Goal: Use online tool/utility: Utilize a website feature to perform a specific function

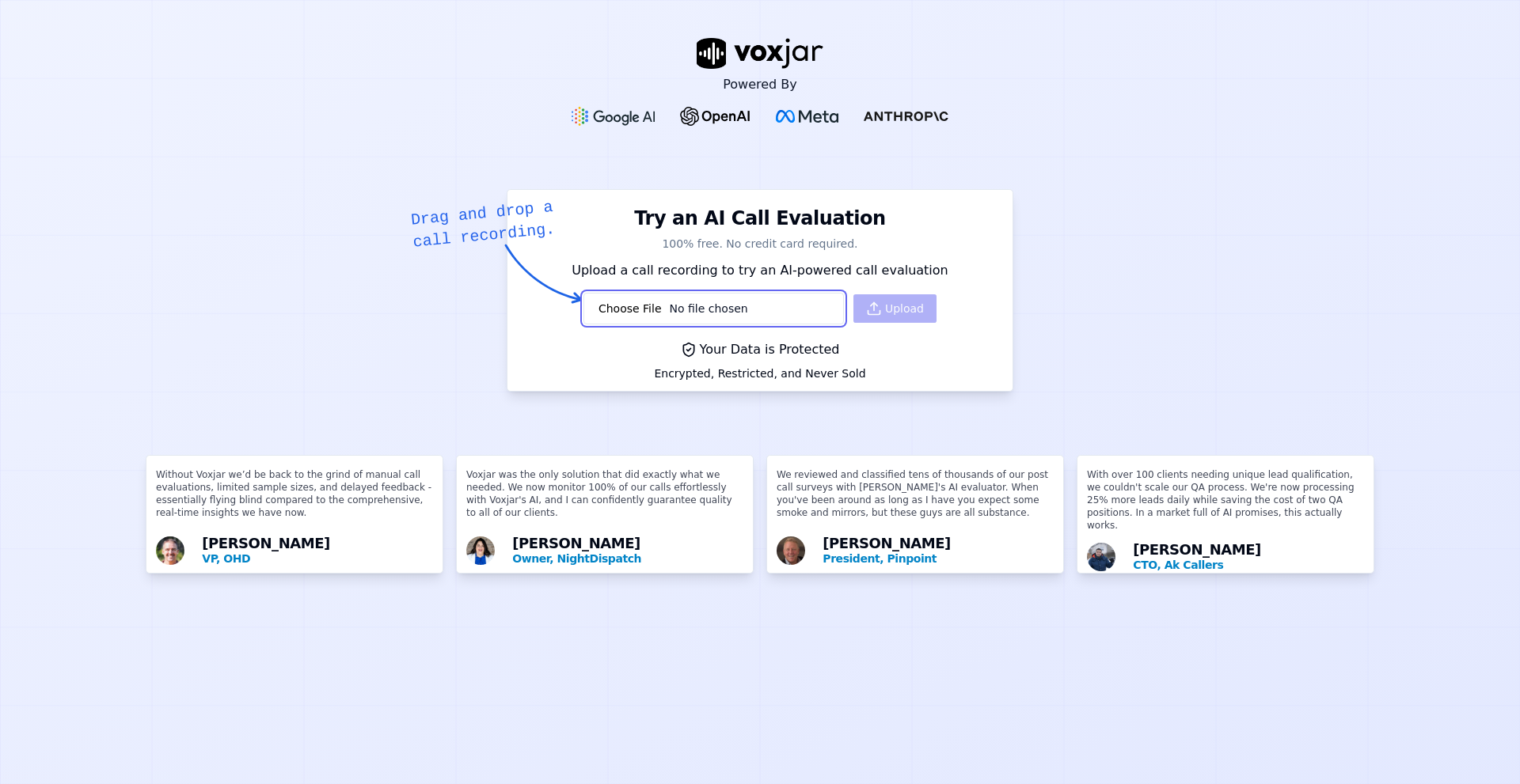
click at [631, 295] on input "file" at bounding box center [713, 308] width 261 height 32
type input "C:\fakepath\20240430-154249_61411858545-all.mp3"
click at [883, 311] on button "Upload" at bounding box center [895, 308] width 83 height 28
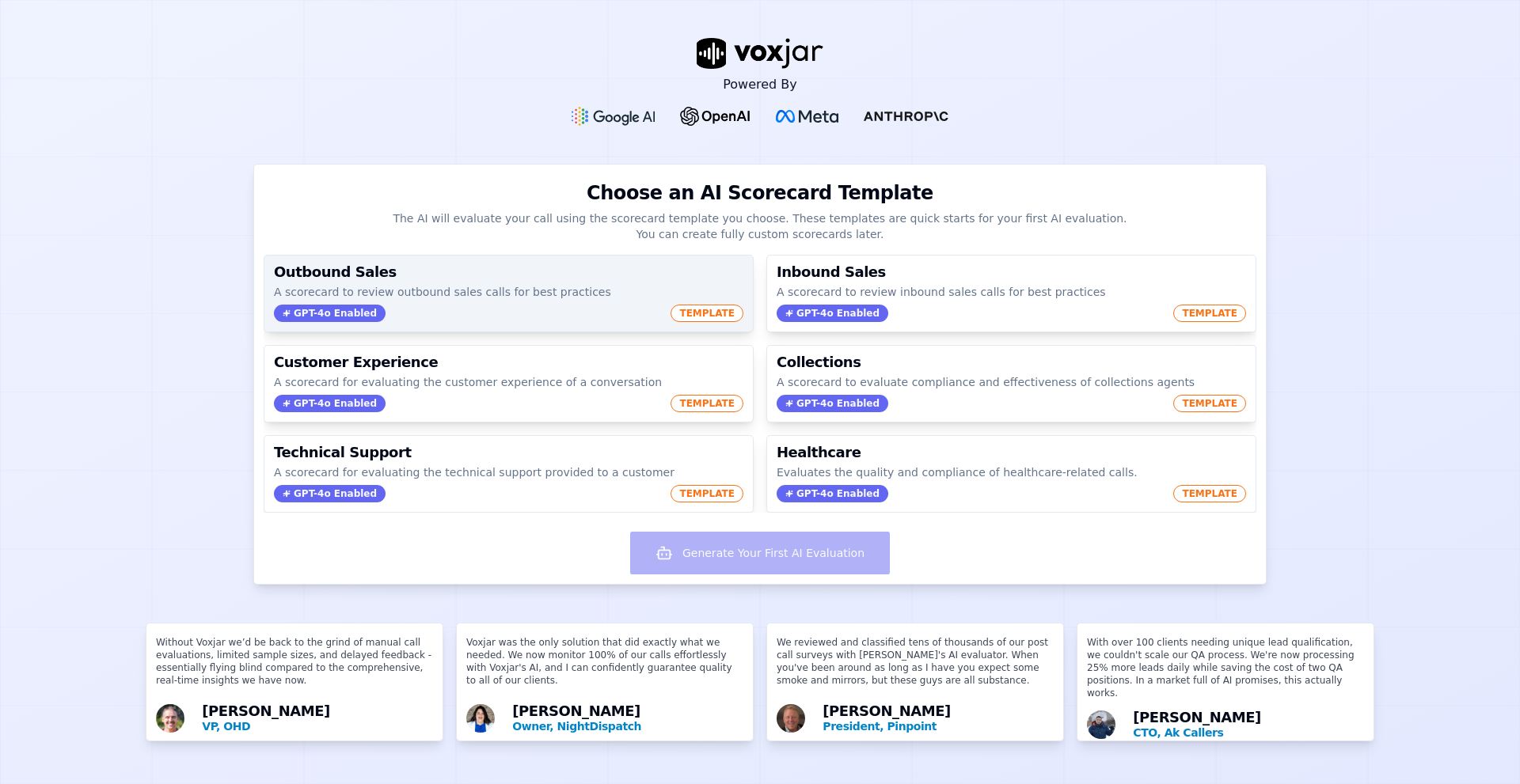
click at [688, 311] on span "TEMPLATE" at bounding box center [707, 314] width 73 height 18
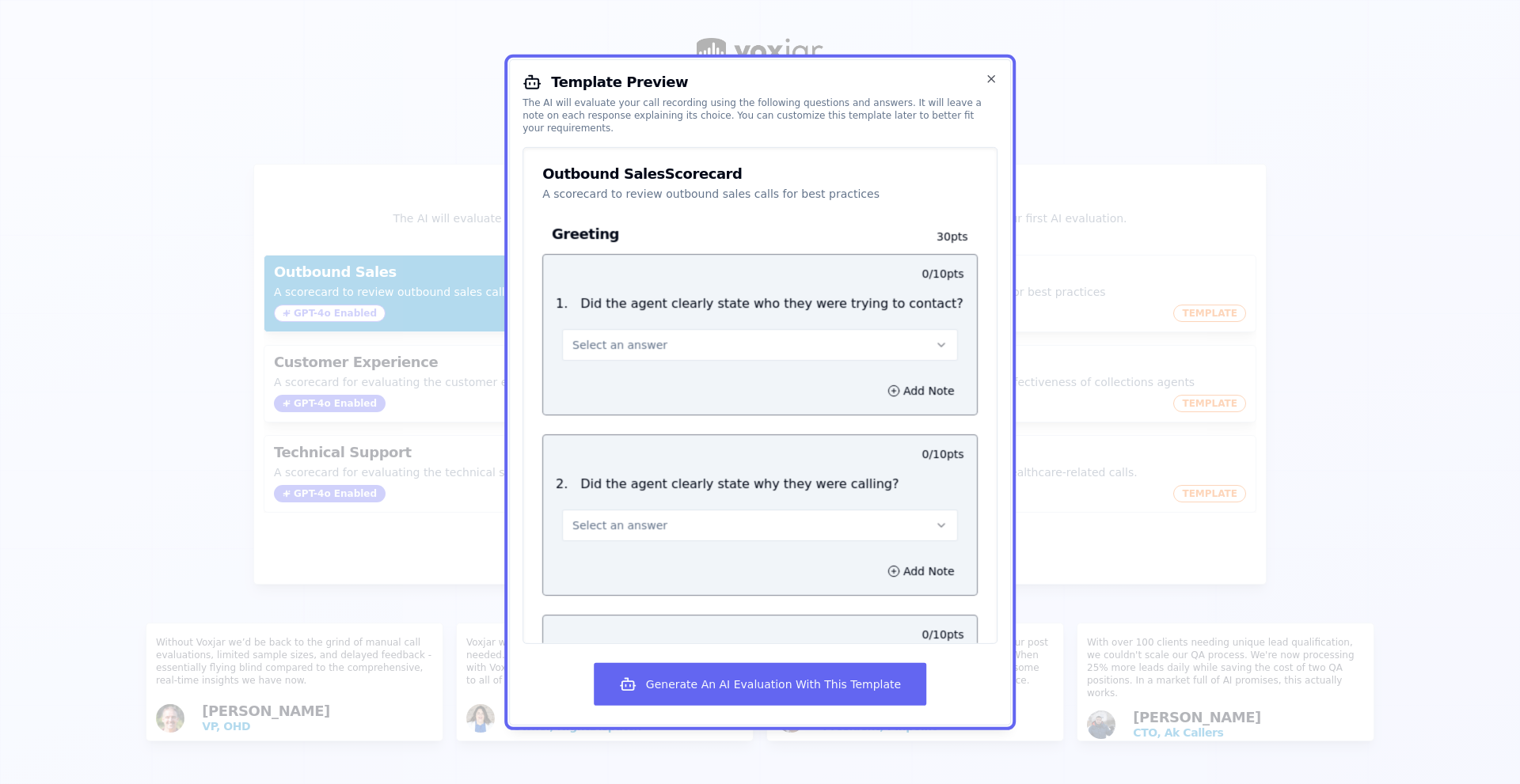
click at [665, 342] on button "Select an answer" at bounding box center [760, 344] width 396 height 32
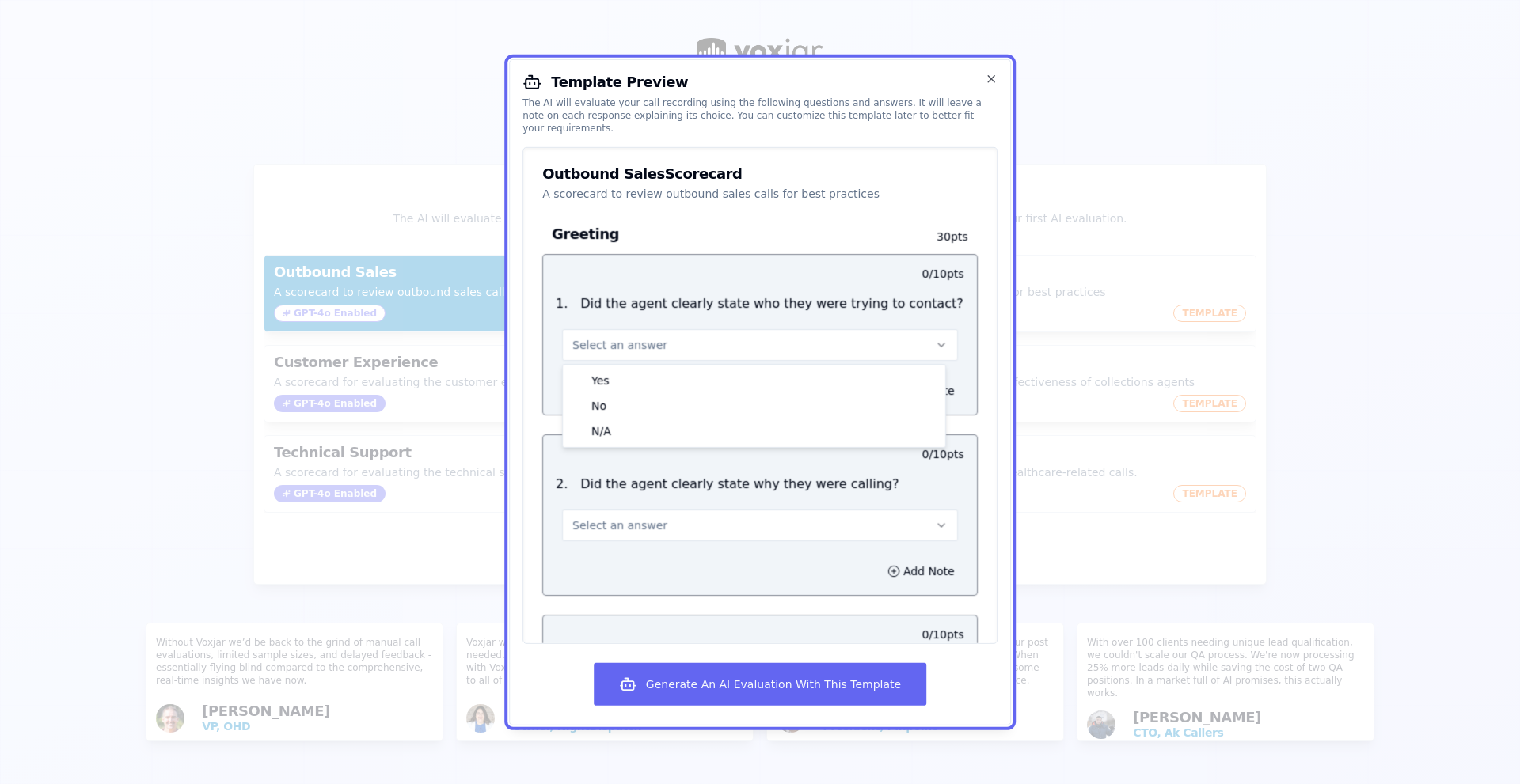
click at [673, 340] on button "Select an answer" at bounding box center [760, 344] width 396 height 32
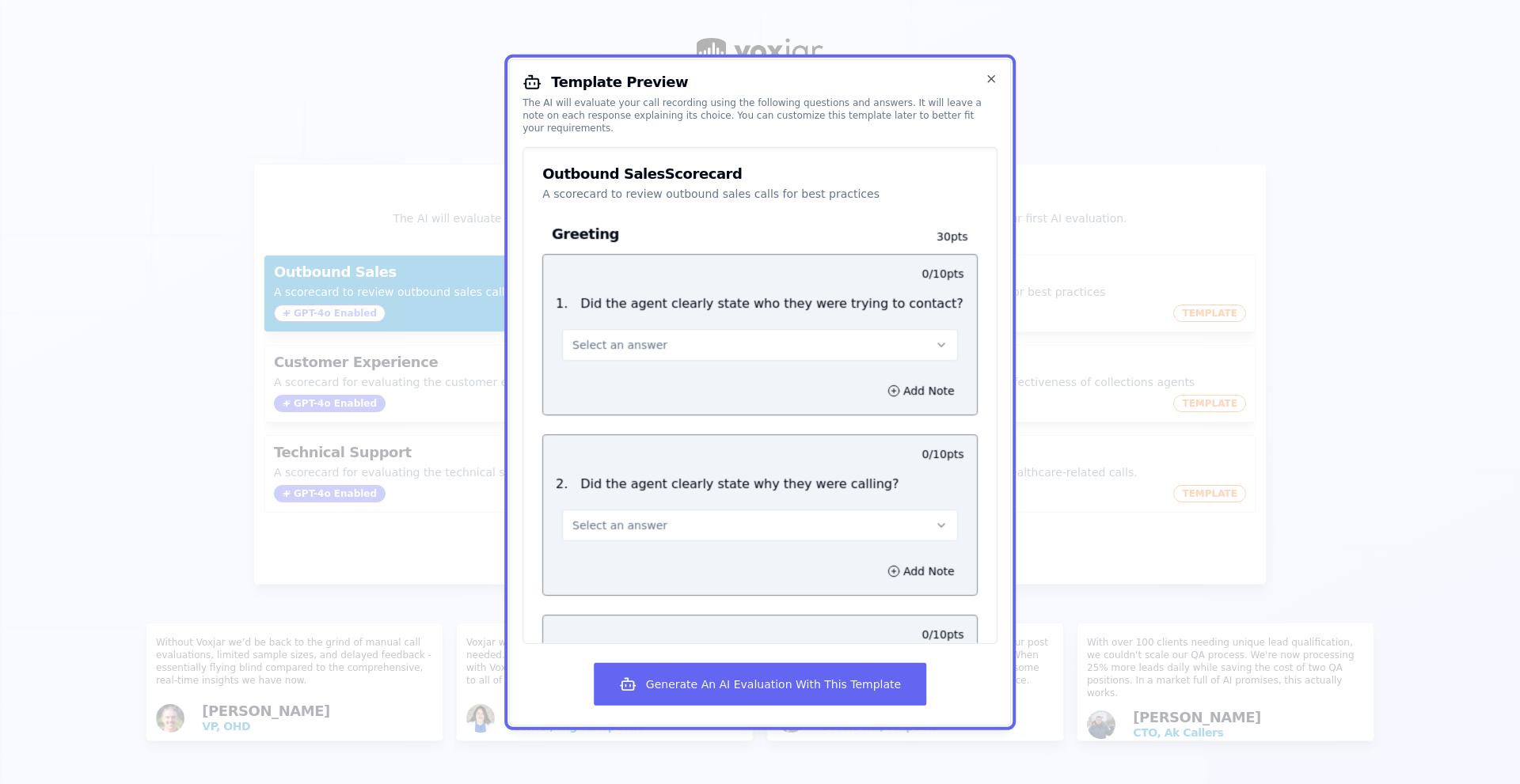
click at [683, 341] on button "Select an answer" at bounding box center [760, 344] width 396 height 32
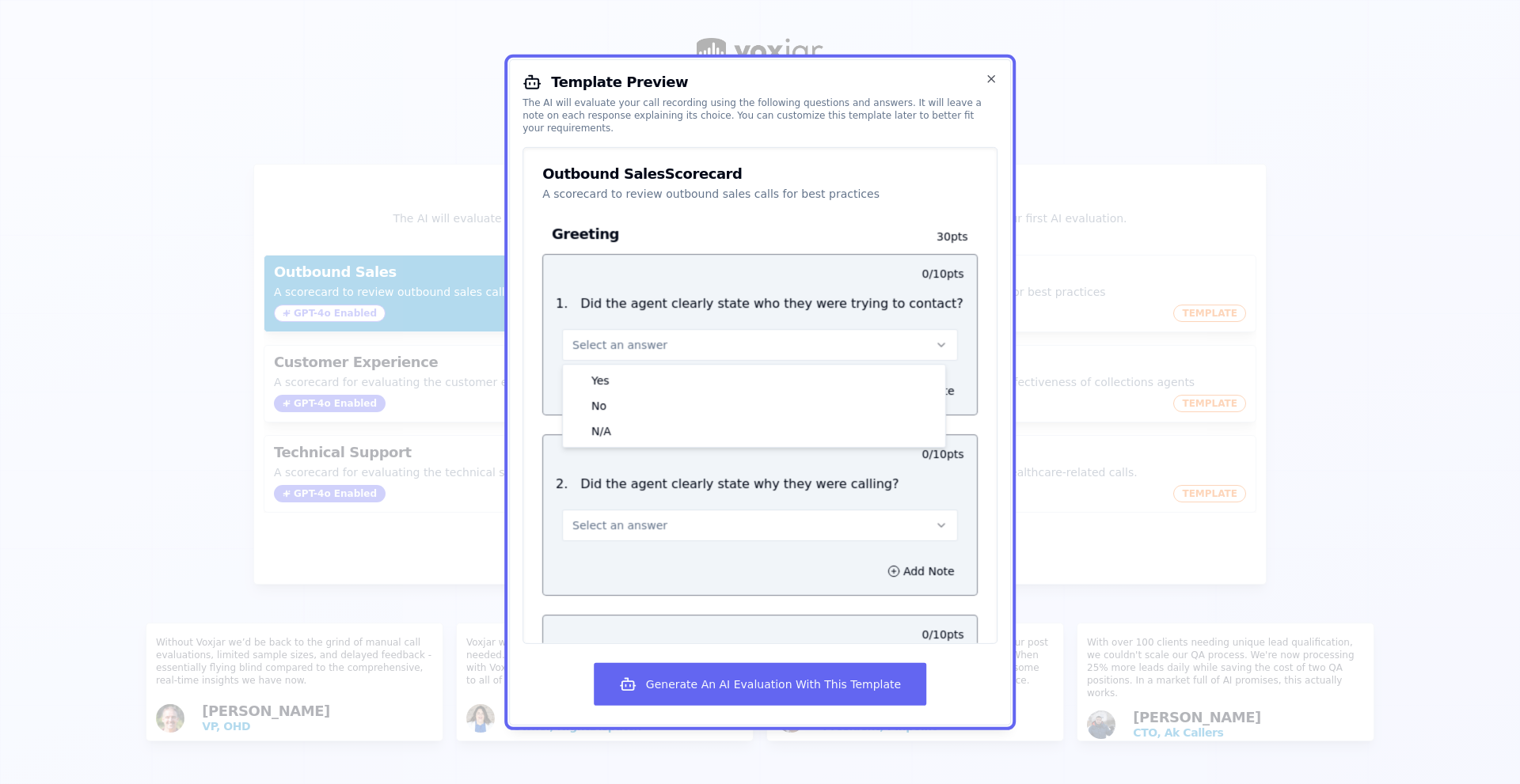
click at [685, 340] on button "Select an answer" at bounding box center [760, 344] width 396 height 32
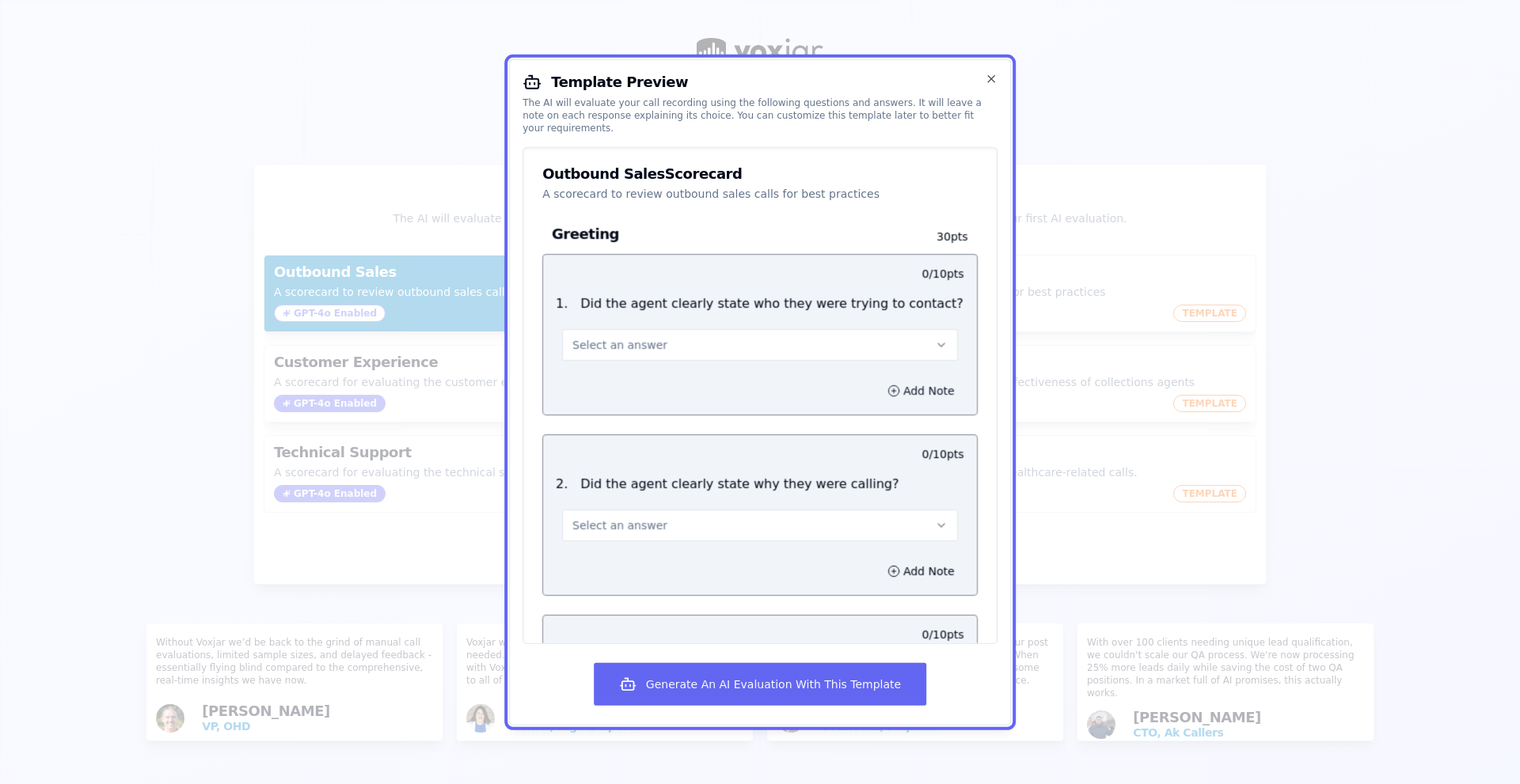
click at [891, 390] on icon "button" at bounding box center [893, 390] width 4 height 0
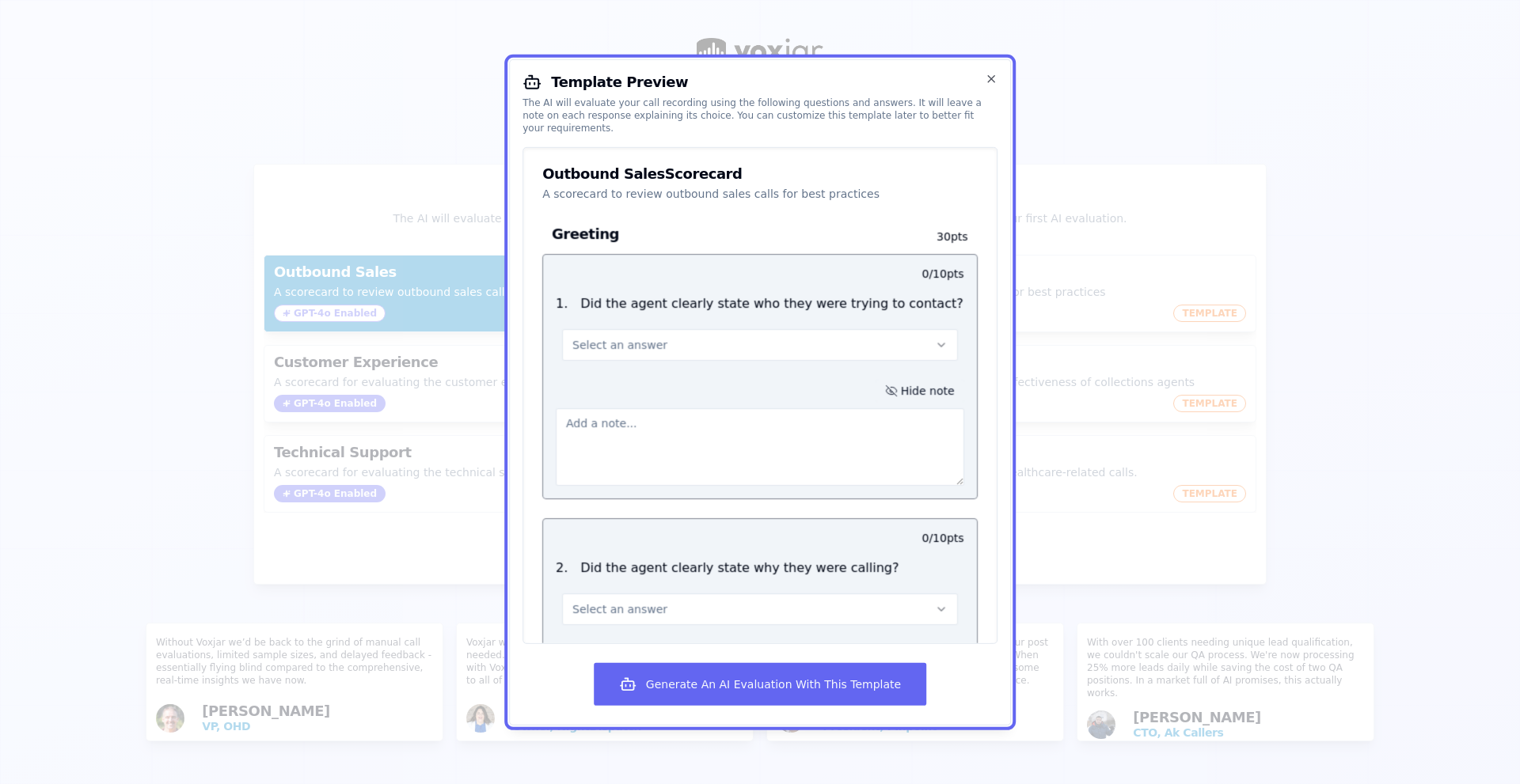
click at [881, 328] on button "Select an answer" at bounding box center [760, 344] width 396 height 32
click at [821, 368] on div "Yes" at bounding box center [753, 380] width 376 height 25
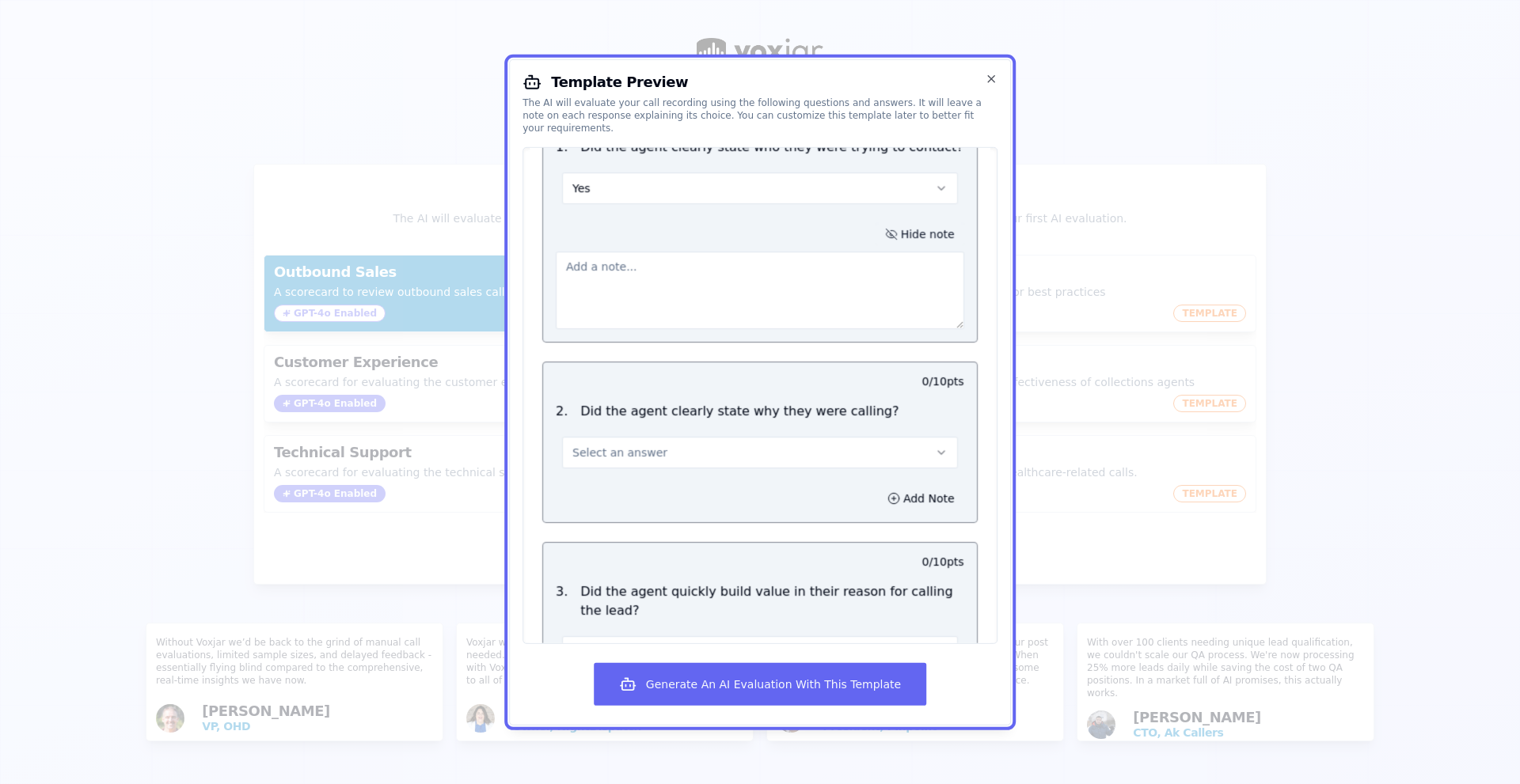
scroll to position [158, 0]
click at [729, 438] on button "Select an answer" at bounding box center [760, 451] width 396 height 32
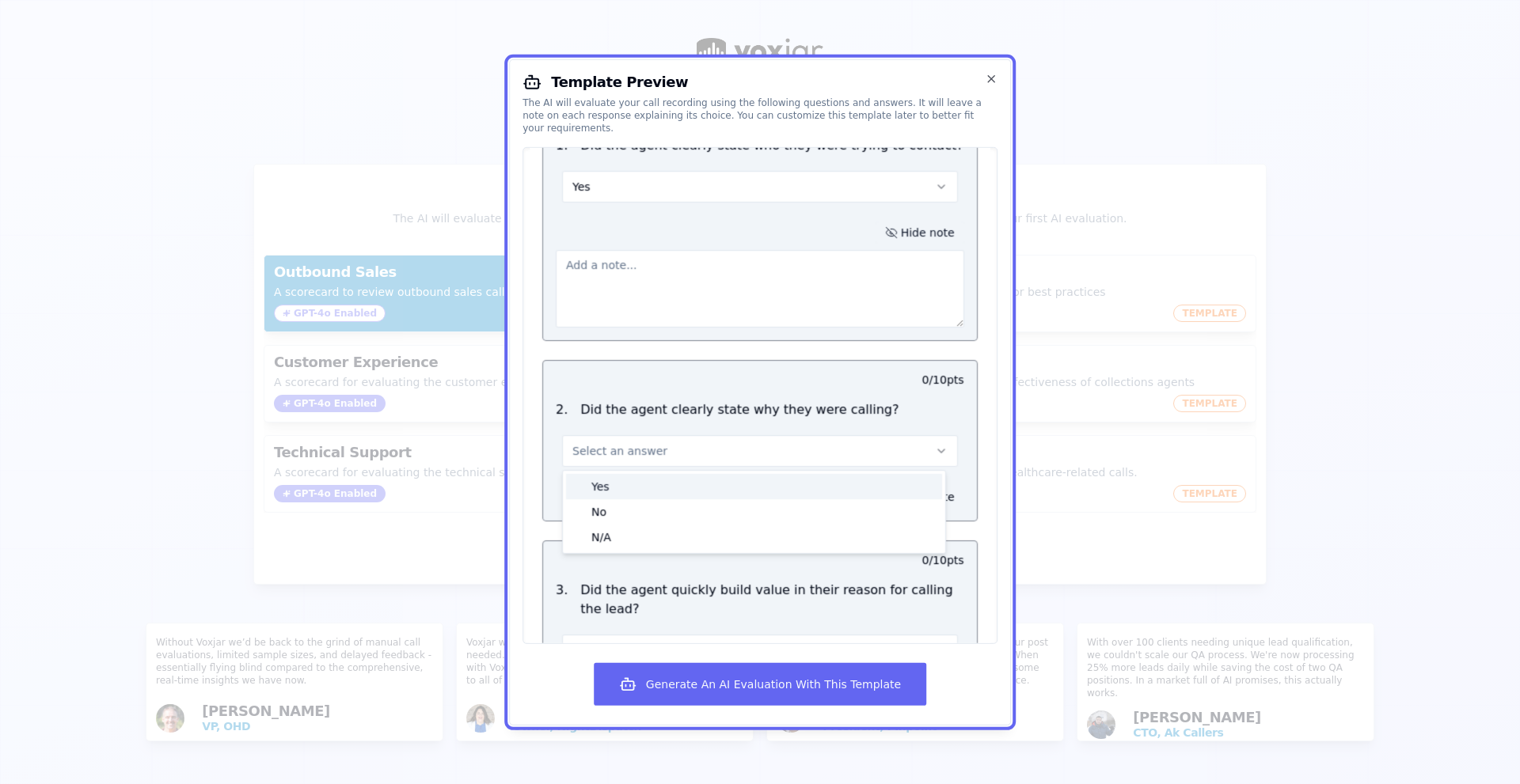
click at [688, 473] on div "Yes" at bounding box center [753, 485] width 376 height 25
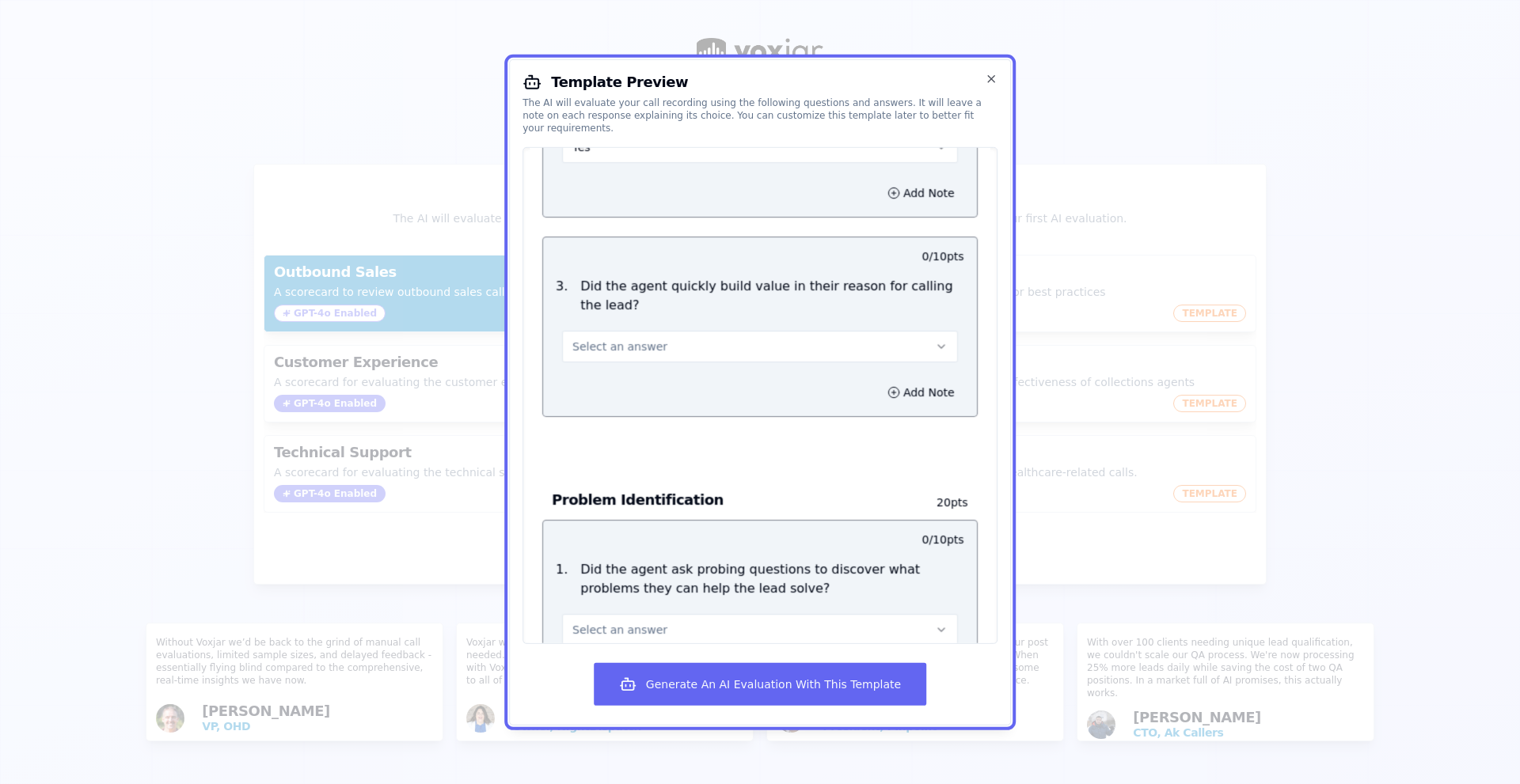
scroll to position [475, 0]
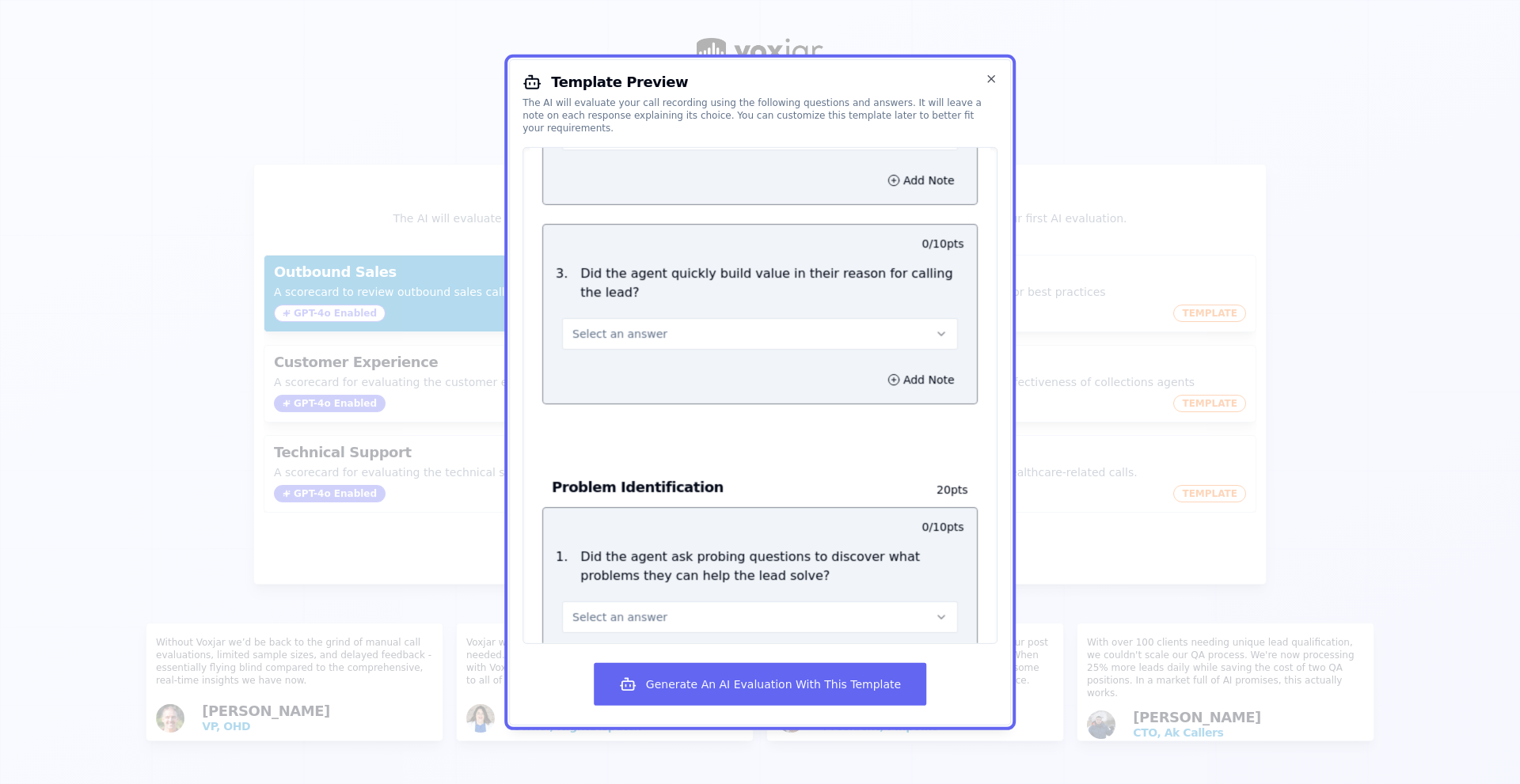
click at [850, 324] on button "Select an answer" at bounding box center [760, 333] width 396 height 32
click at [803, 358] on div "Yes" at bounding box center [753, 369] width 376 height 25
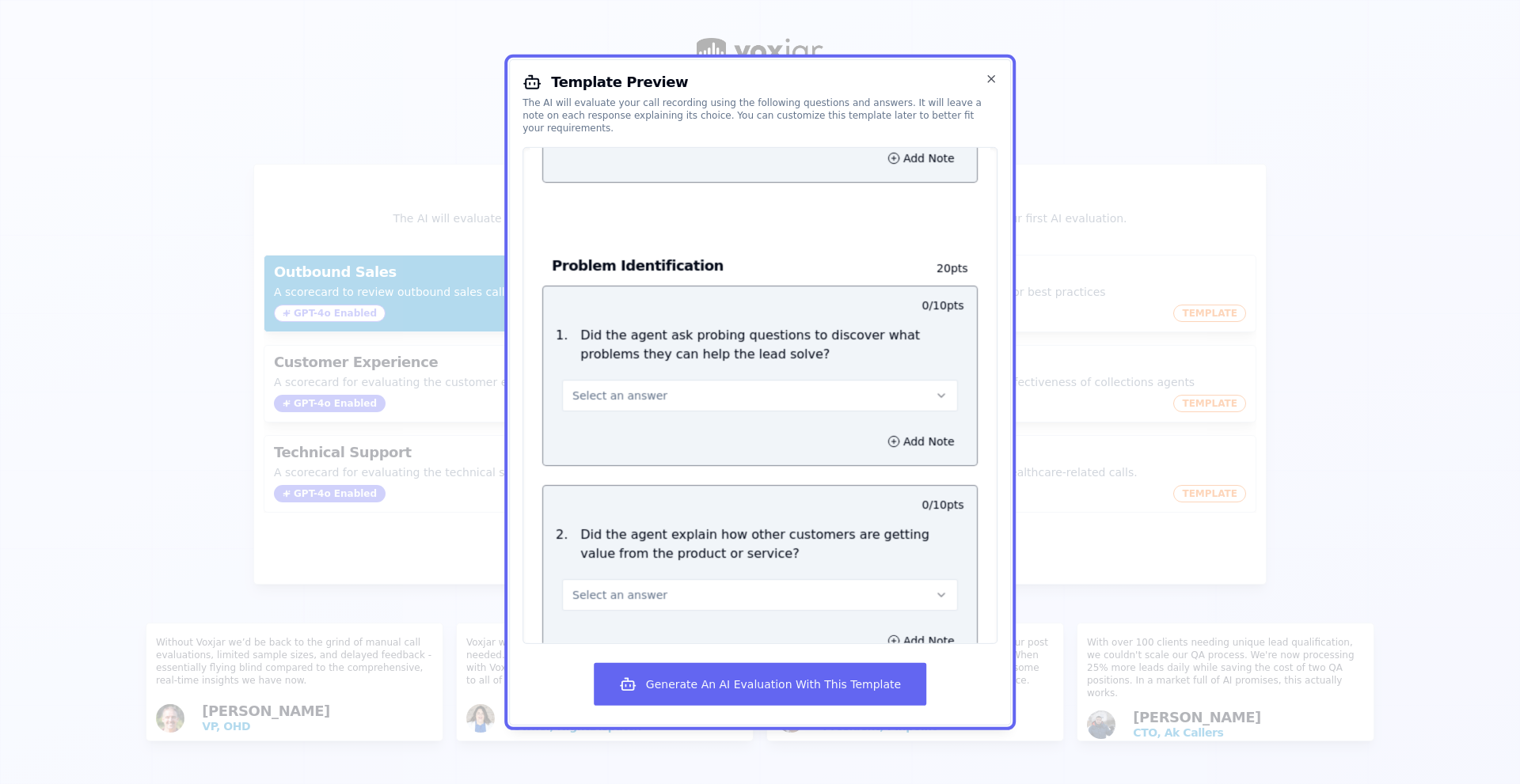
scroll to position [712, 0]
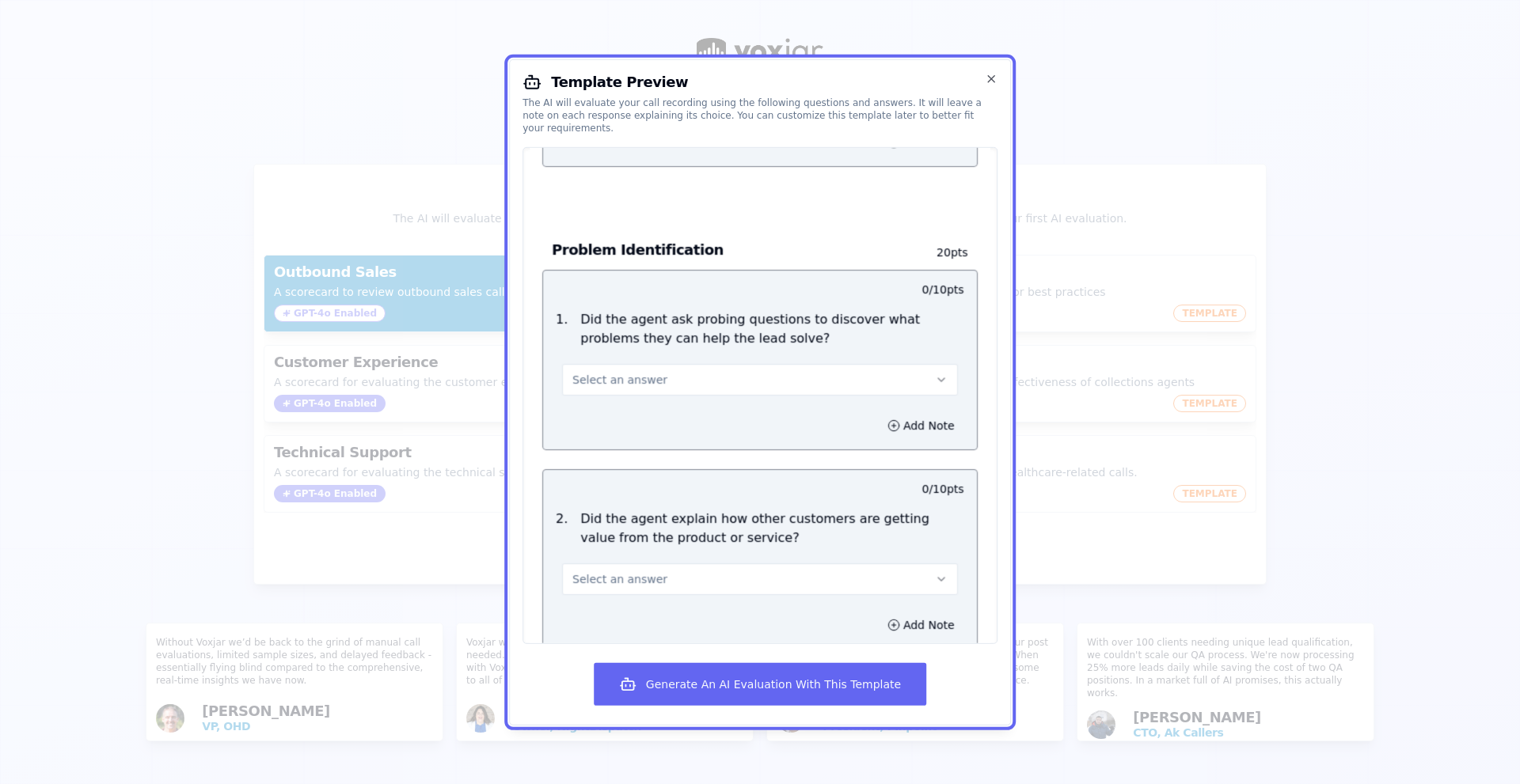
click at [810, 364] on button "Select an answer" at bounding box center [760, 380] width 396 height 32
click at [776, 452] on div "N/A" at bounding box center [753, 465] width 376 height 25
click at [768, 372] on button "N/A" at bounding box center [760, 380] width 396 height 32
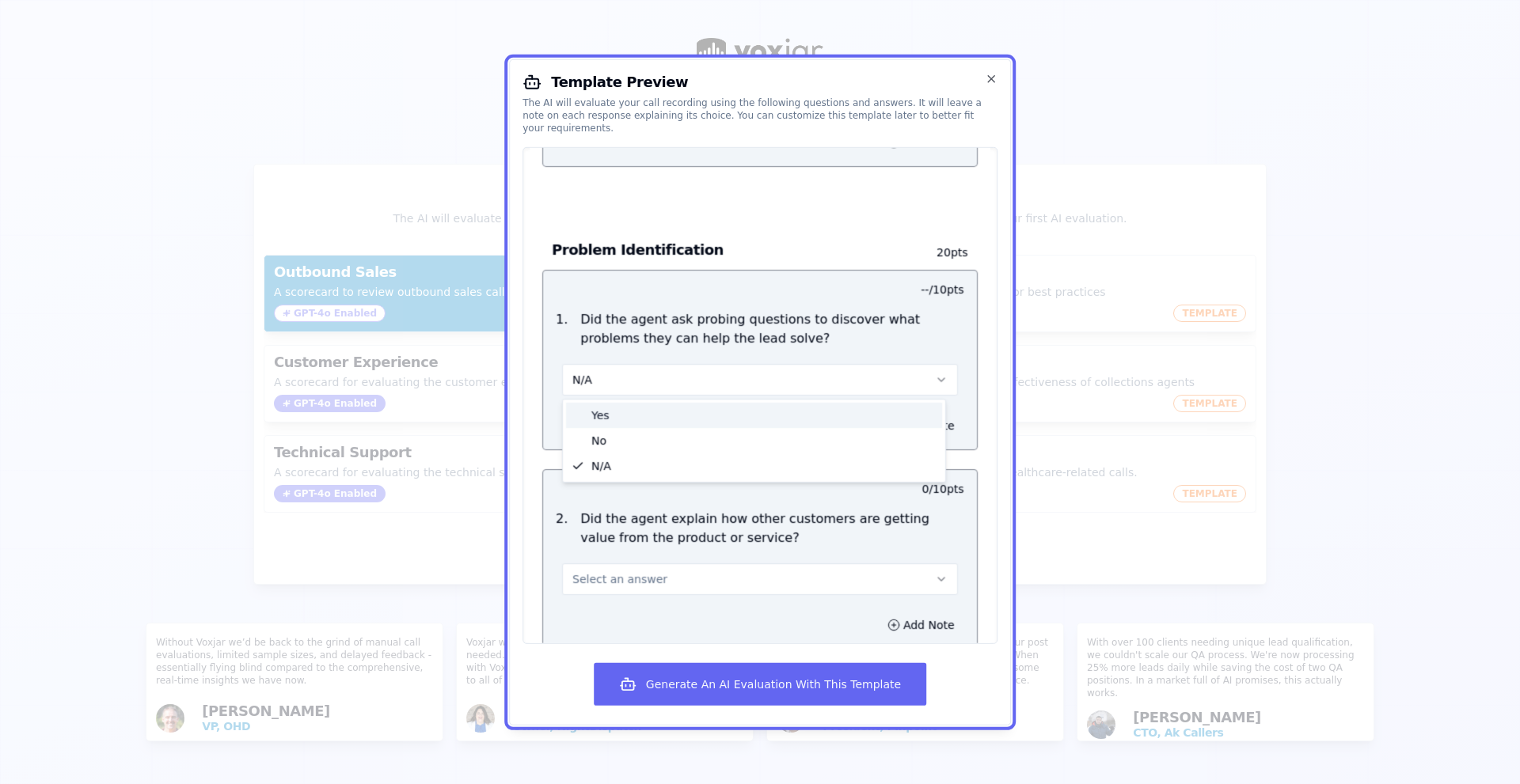
click at [752, 404] on div "Yes" at bounding box center [753, 414] width 376 height 25
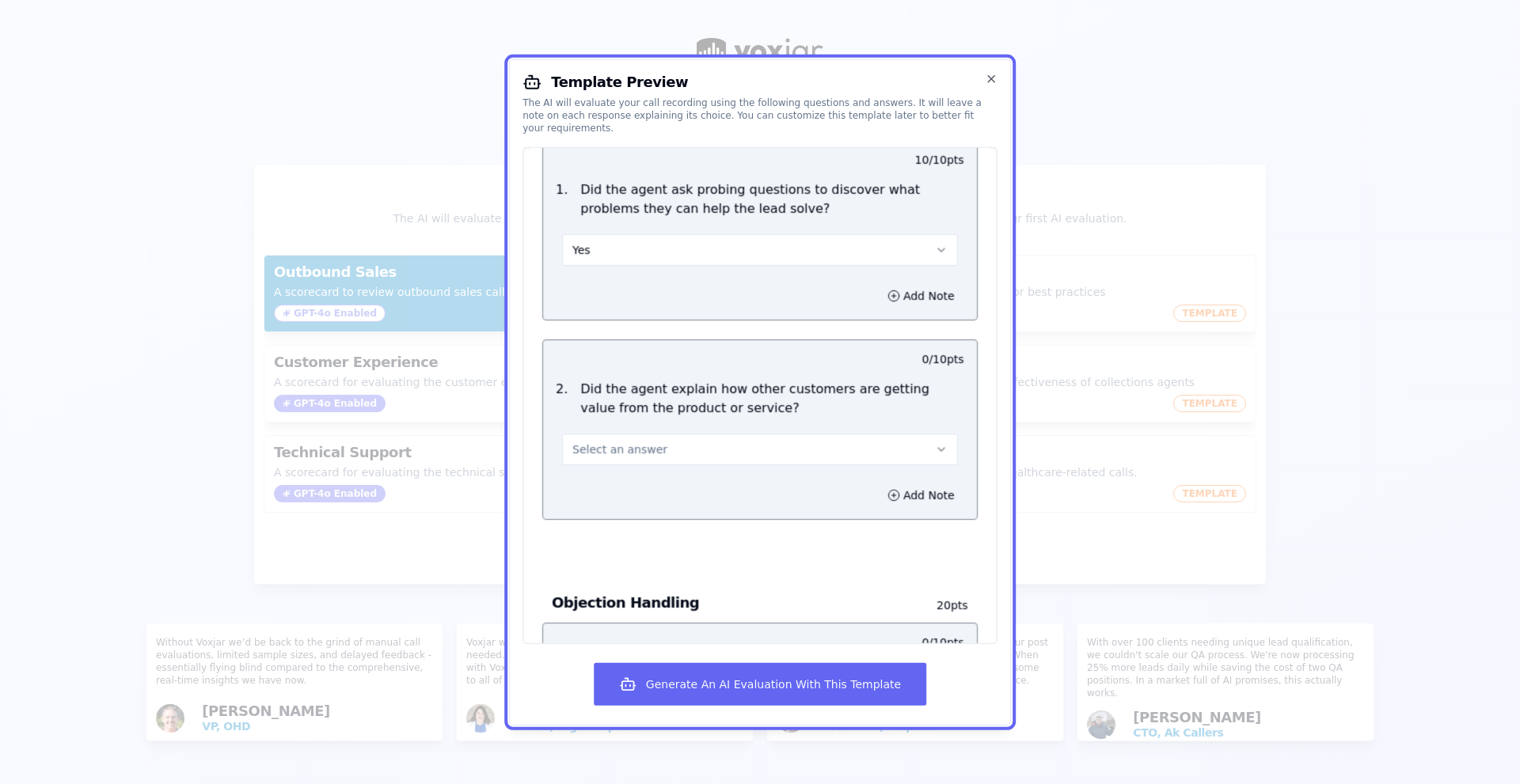
scroll to position [870, 0]
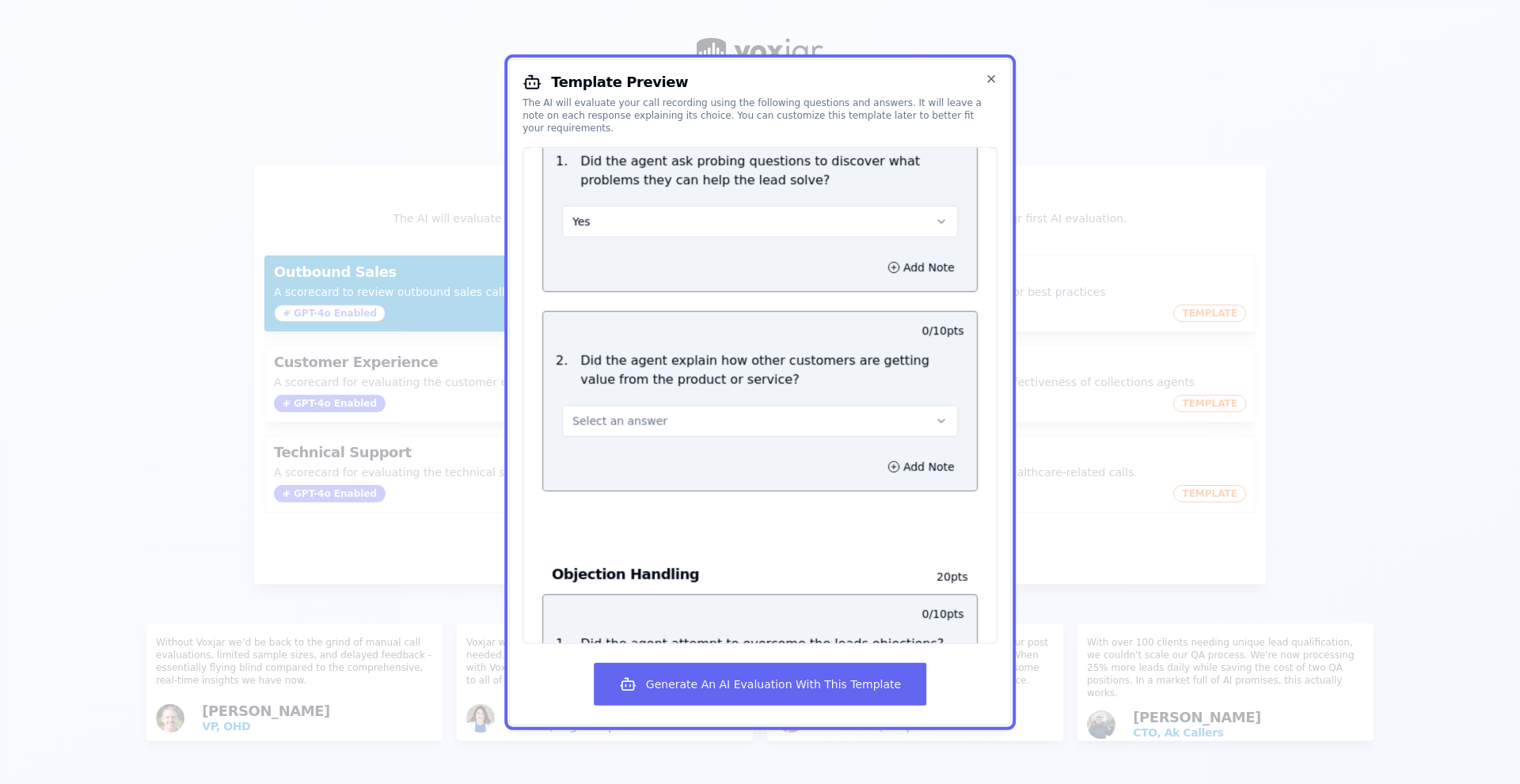
click at [824, 404] on button "Select an answer" at bounding box center [760, 420] width 396 height 32
click at [768, 451] on div "Yes" at bounding box center [753, 455] width 376 height 25
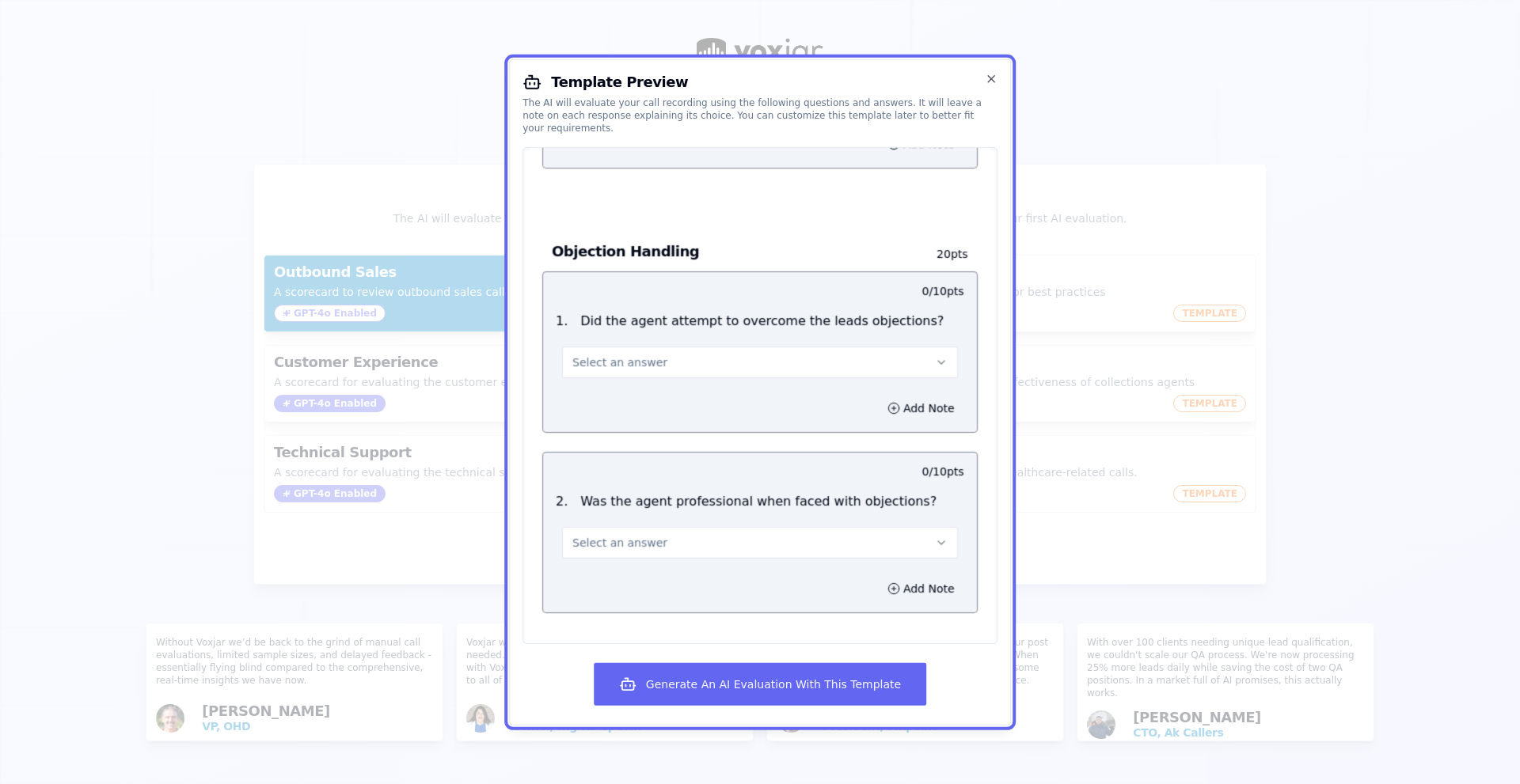
scroll to position [1108, 0]
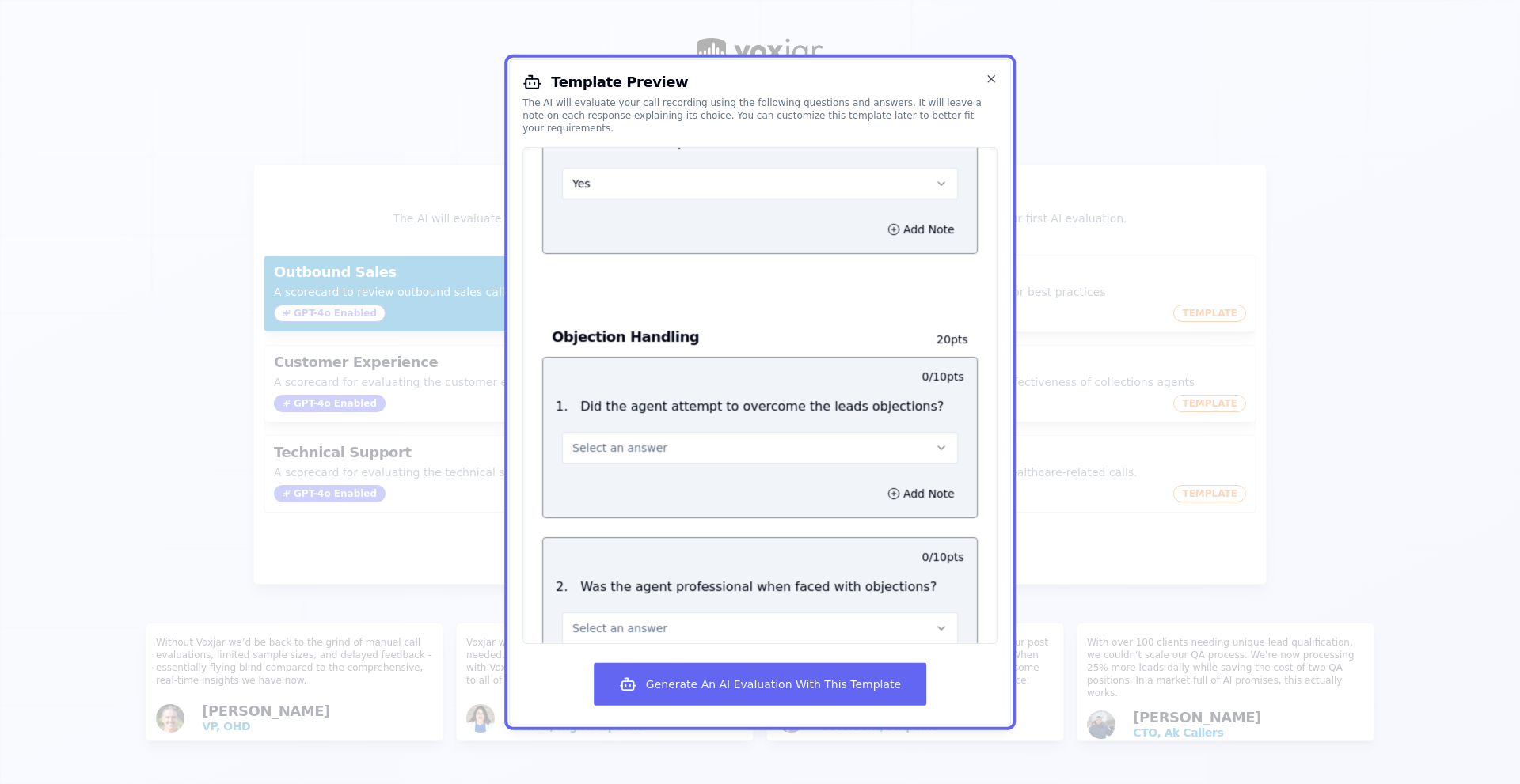
click at [763, 433] on button "Select an answer" at bounding box center [760, 447] width 396 height 32
click at [739, 470] on div "Yes" at bounding box center [753, 483] width 376 height 25
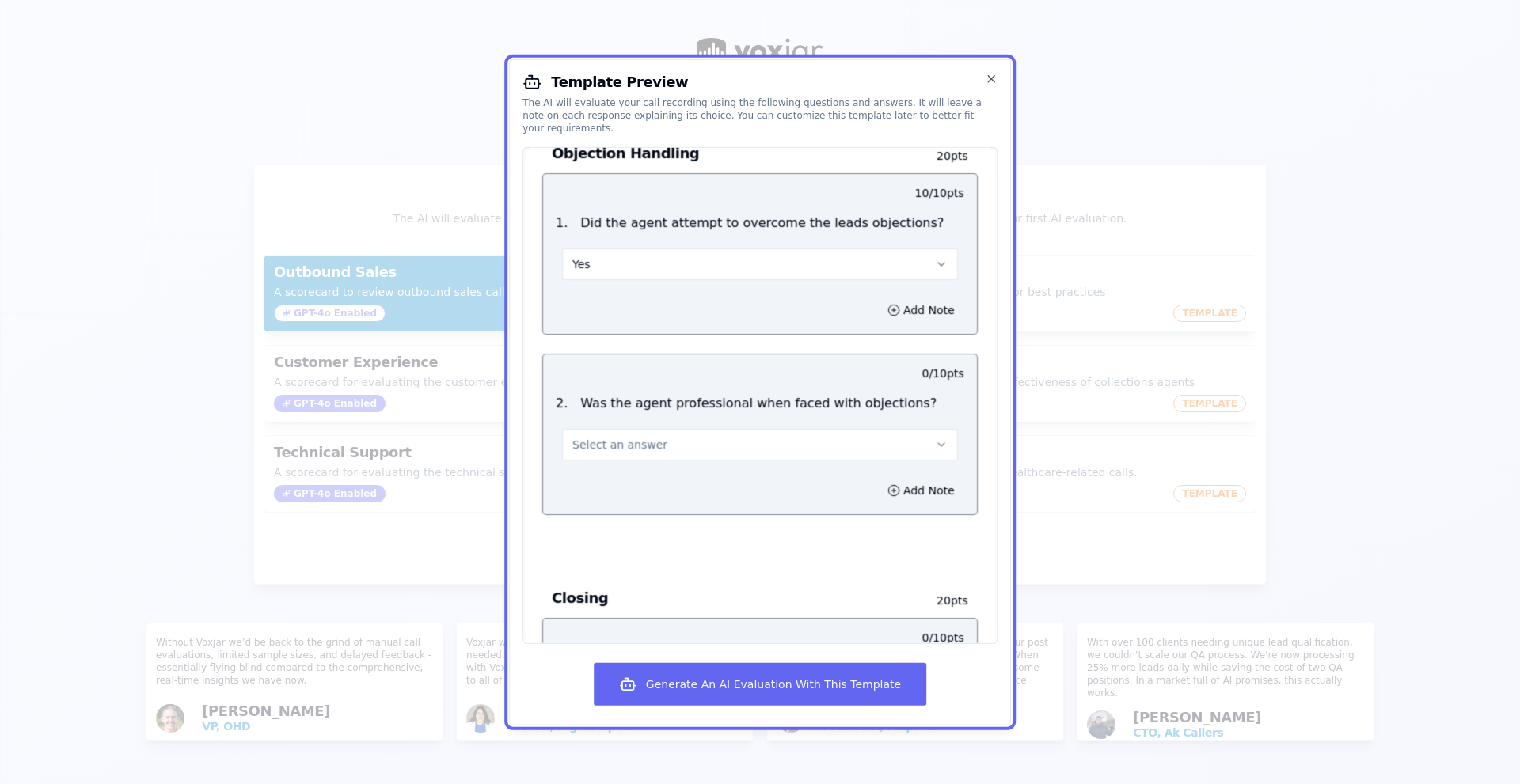
scroll to position [1345, 0]
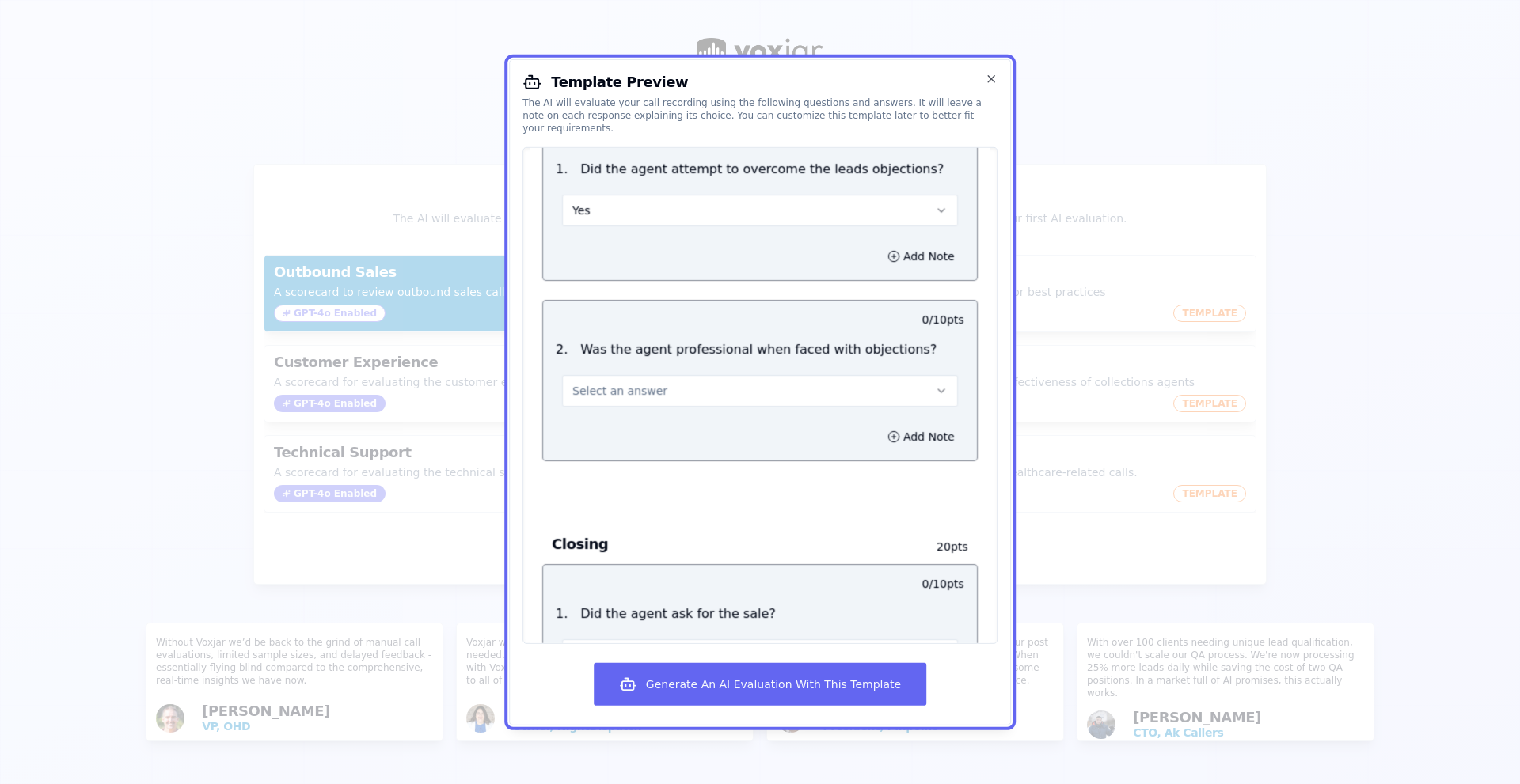
click at [728, 374] on button "Select an answer" at bounding box center [760, 390] width 396 height 32
click at [684, 413] on div "Yes" at bounding box center [753, 426] width 376 height 25
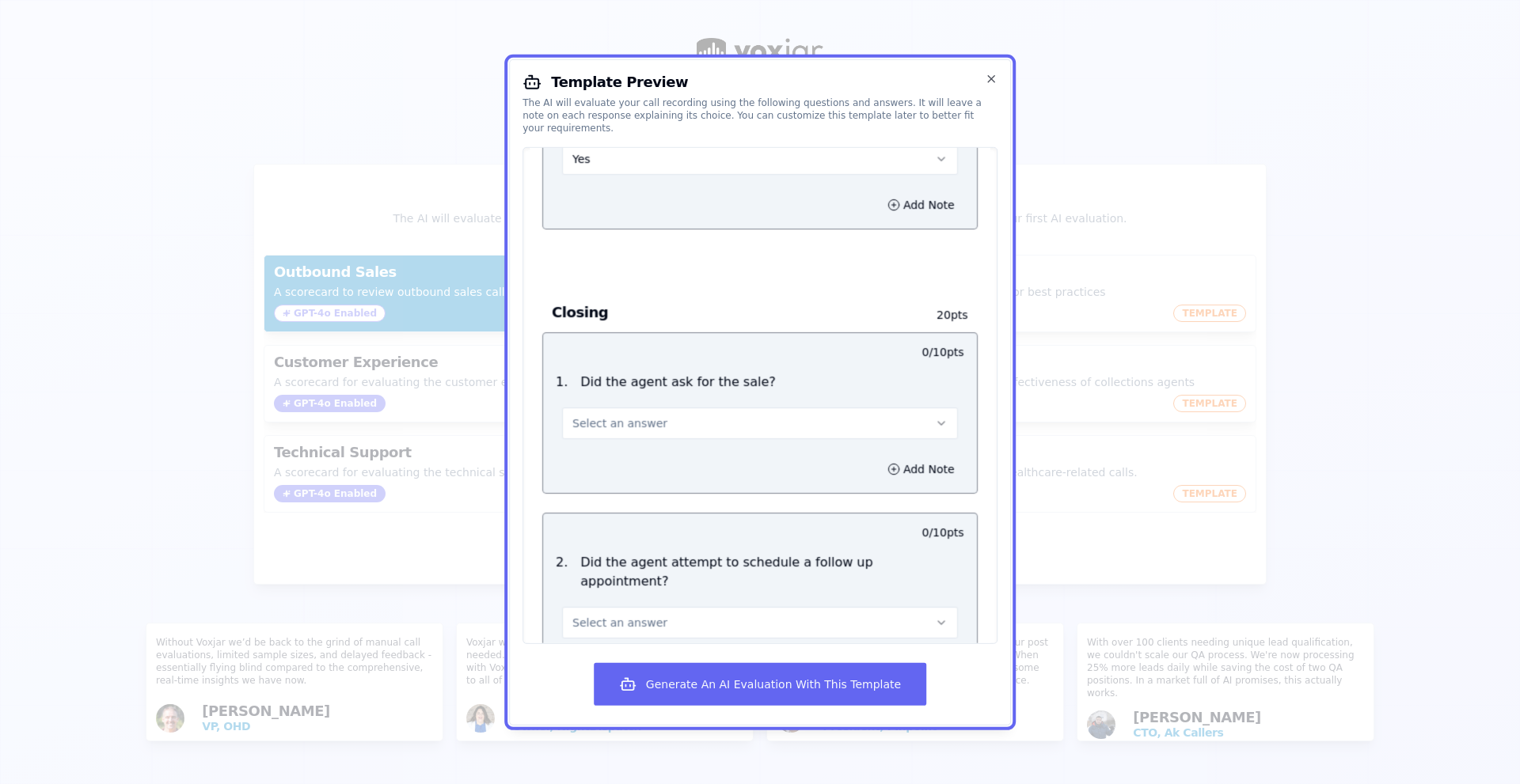
scroll to position [1582, 0]
click at [679, 404] on button "Select an answer" at bounding box center [760, 417] width 396 height 32
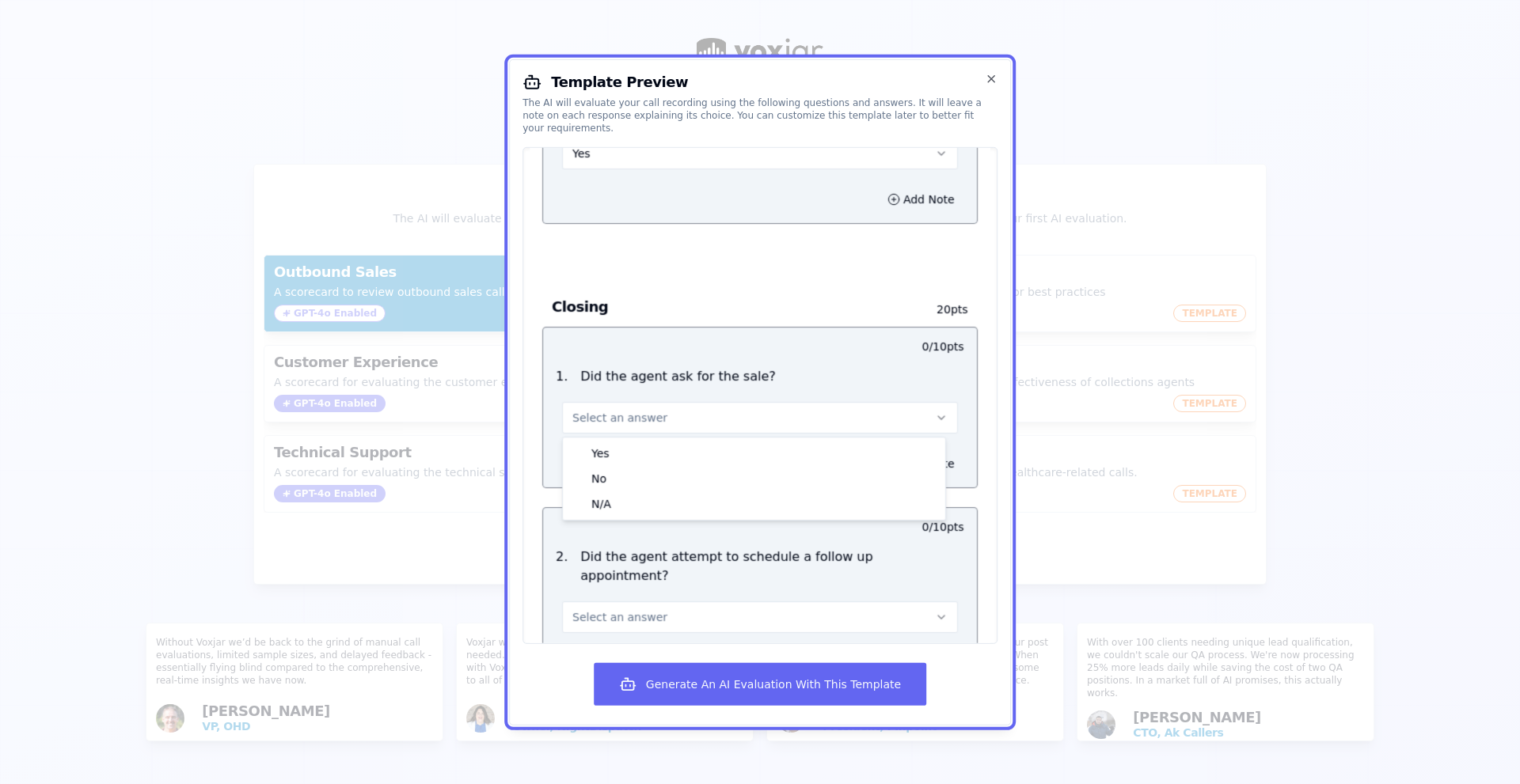
click at [676, 440] on div "Yes" at bounding box center [753, 452] width 376 height 25
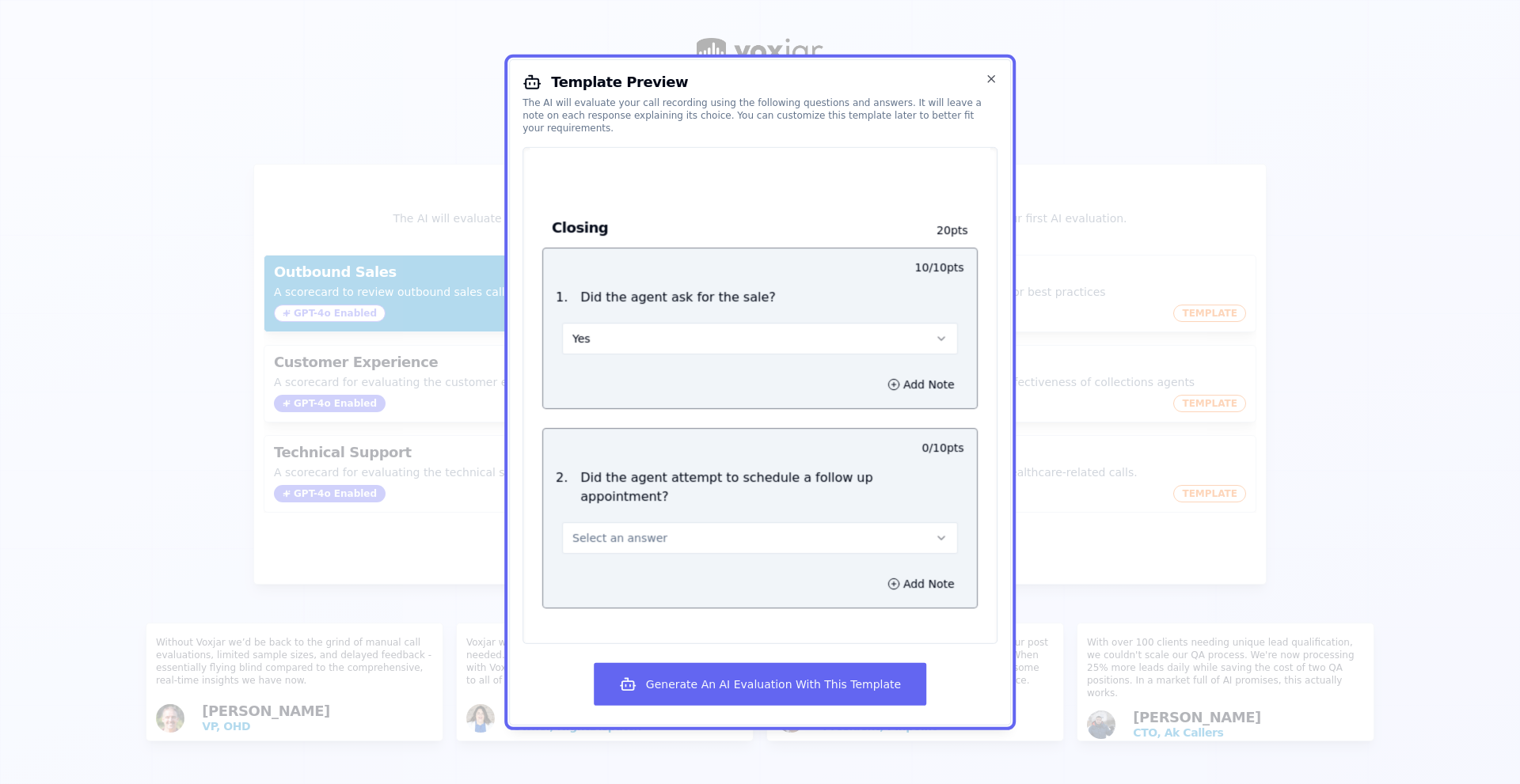
scroll to position [1664, 0]
click at [686, 519] on button "Select an answer" at bounding box center [760, 535] width 396 height 32
click at [665, 542] on div "Yes" at bounding box center [753, 551] width 376 height 25
click at [702, 668] on button "Generate An AI Evaluation With This Template" at bounding box center [760, 684] width 333 height 43
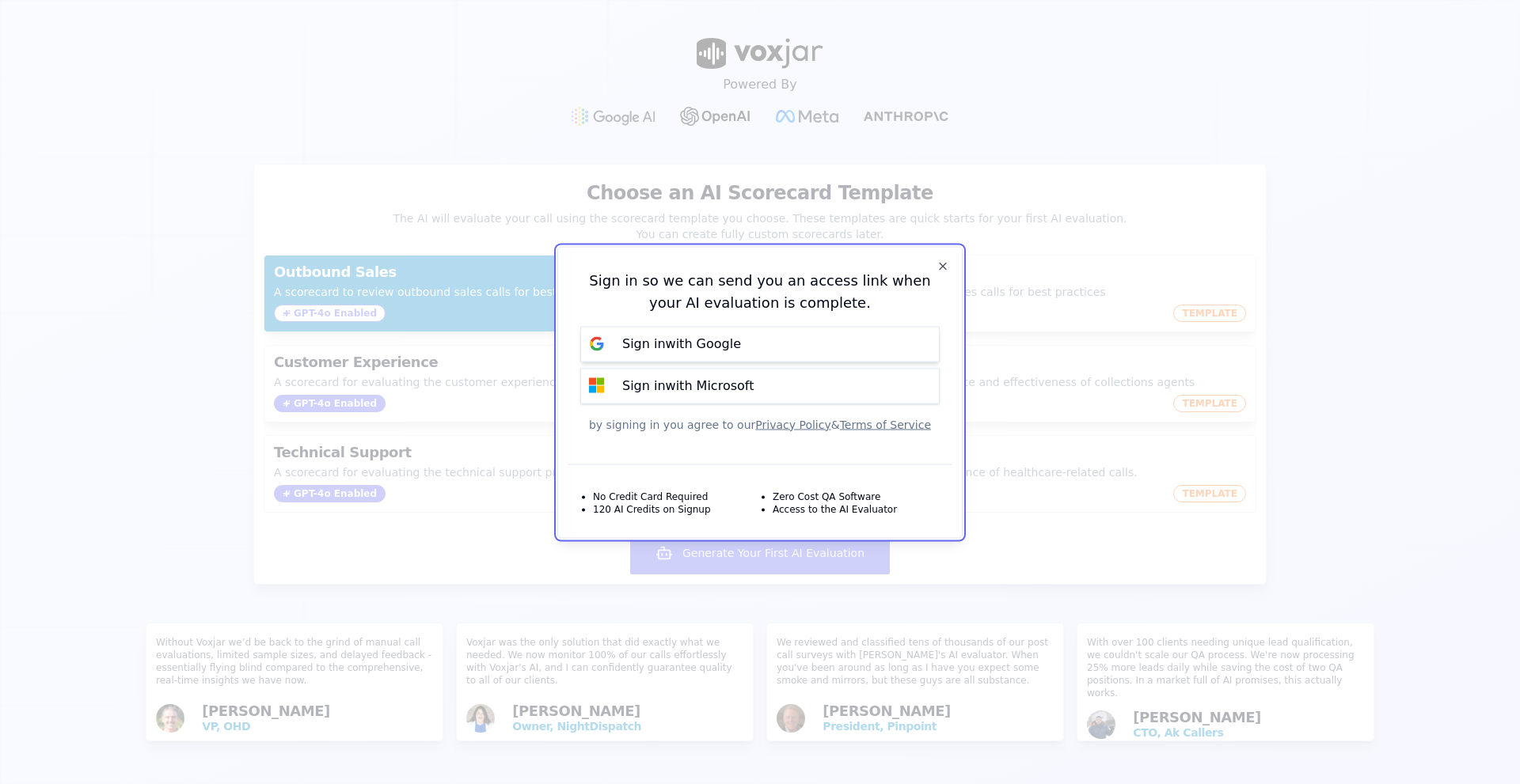
click at [728, 349] on p "Sign in with Google" at bounding box center [682, 344] width 119 height 19
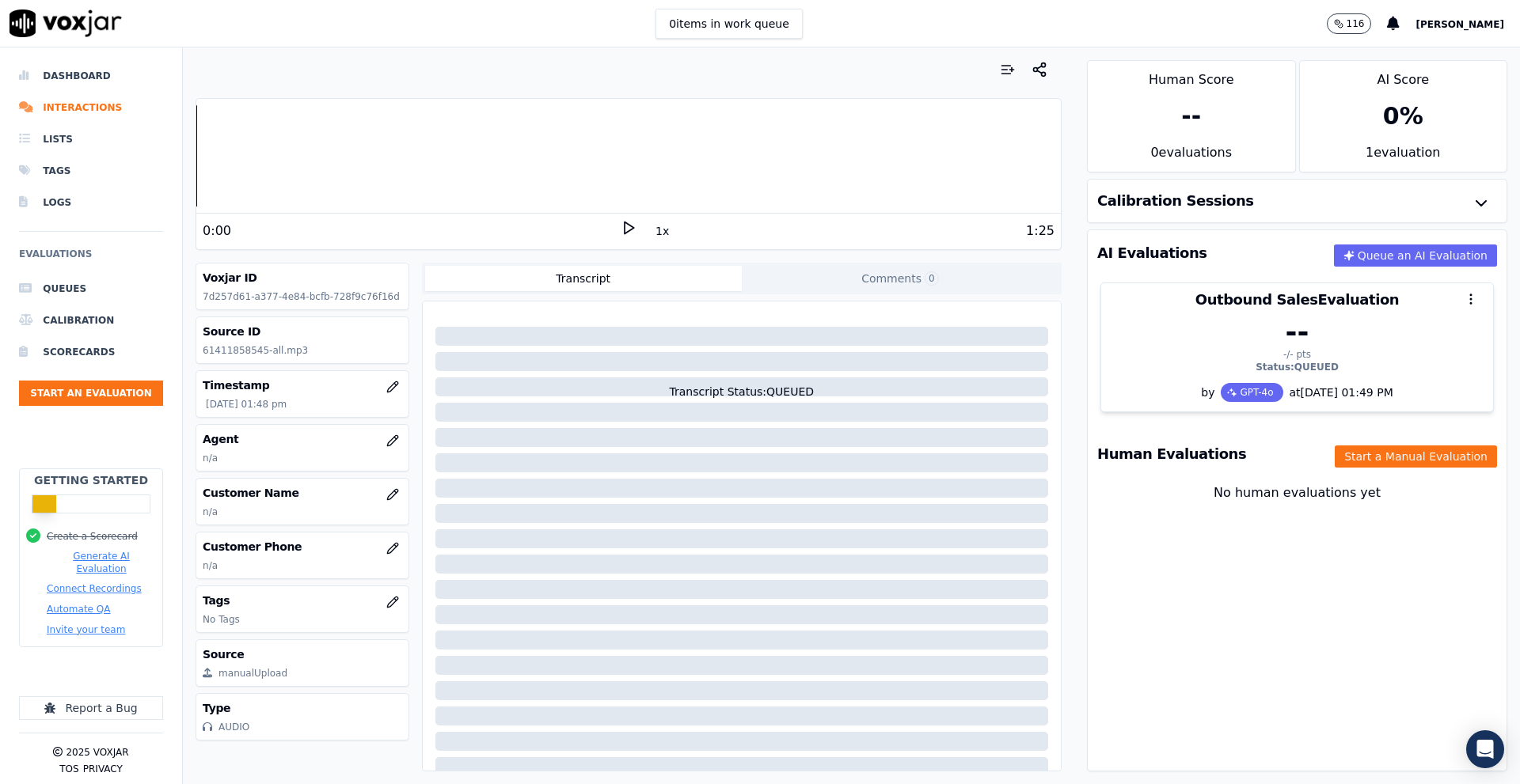
click at [623, 228] on icon at bounding box center [629, 228] width 16 height 16
click at [624, 226] on polygon at bounding box center [629, 228] width 10 height 12
click at [621, 230] on icon at bounding box center [629, 228] width 16 height 16
